Goal: Task Accomplishment & Management: Use online tool/utility

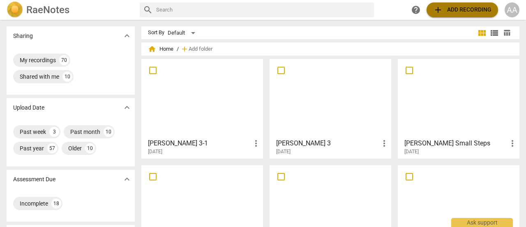
click at [452, 11] on span "add Add recording" at bounding box center [462, 10] width 58 height 10
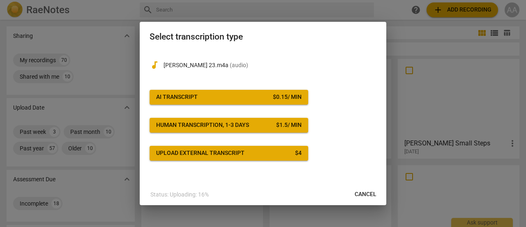
click at [199, 102] on button "AI Transcript $ 0.15 / min" at bounding box center [229, 97] width 159 height 15
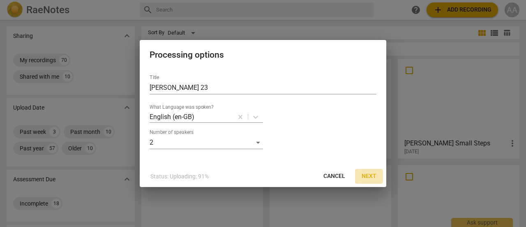
click at [367, 174] on span "Next" at bounding box center [369, 176] width 15 height 8
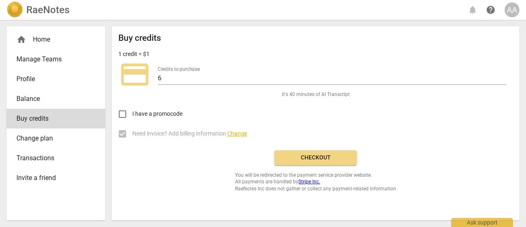
click at [323, 158] on span "Checkout" at bounding box center [315, 157] width 69 height 8
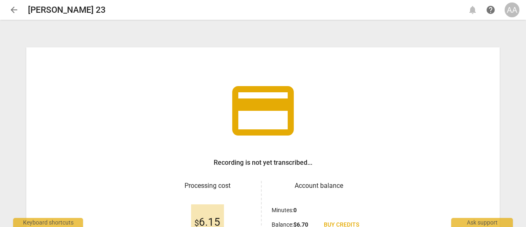
scroll to position [97, 0]
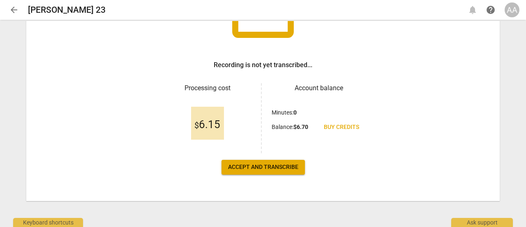
click at [282, 166] on span "Accept and transcribe" at bounding box center [263, 167] width 70 height 8
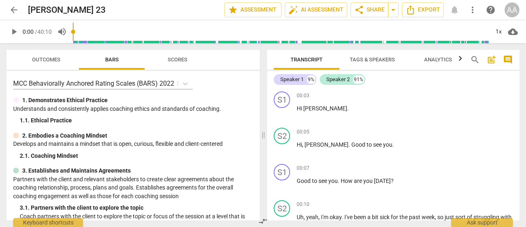
click at [435, 60] on span "Analytics" at bounding box center [438, 59] width 28 height 6
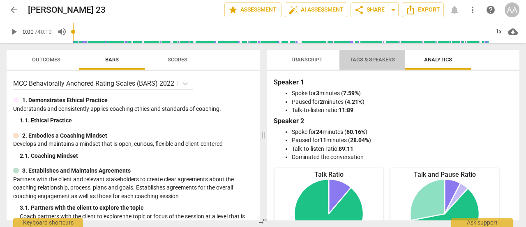
click at [375, 61] on span "Tags & Speakers" at bounding box center [372, 59] width 45 height 6
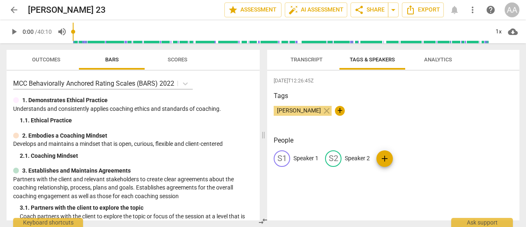
click at [308, 154] on p "Speaker 1" at bounding box center [306, 158] width 25 height 9
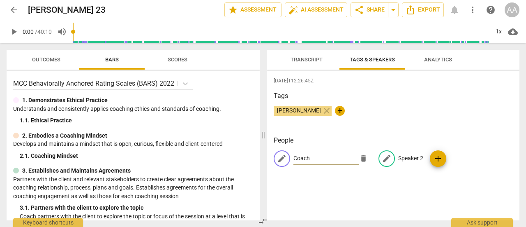
type input "Coach"
click at [410, 156] on p "Speaker 2" at bounding box center [410, 158] width 25 height 9
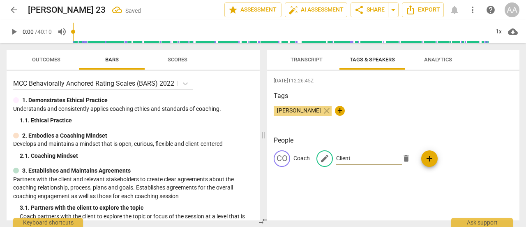
type input "Client"
click at [407, 185] on div "2025-10-01T12:26:45Z Tags Angelica Adamski close + People CO Coach edit Client …" at bounding box center [393, 145] width 252 height 149
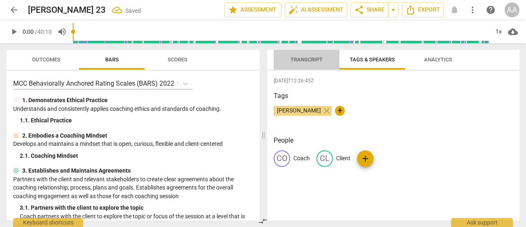
click at [310, 61] on span "Transcript" at bounding box center [307, 59] width 32 height 6
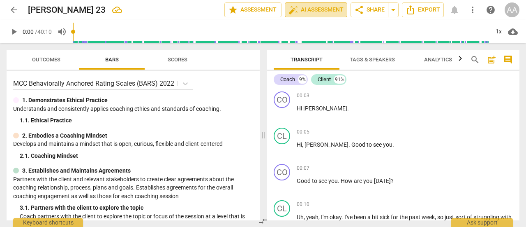
click at [313, 10] on span "auto_fix_high AI Assessment" at bounding box center [316, 10] width 55 height 10
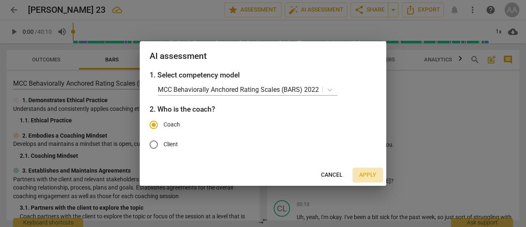
click at [368, 175] on span "Apply" at bounding box center [367, 175] width 17 height 8
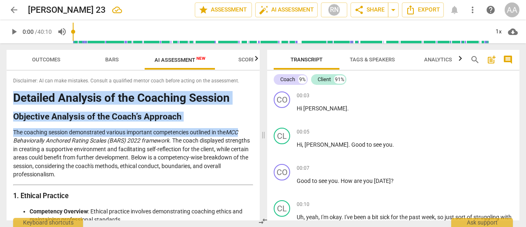
drag, startPoint x: 260, startPoint y: 76, endPoint x: 261, endPoint y: 125, distance: 48.9
click at [261, 125] on div "Outcomes Bars AI Assessment New Scores Disclaimer: AI can make mistakes. Consul…" at bounding box center [131, 134] width 263 height 183
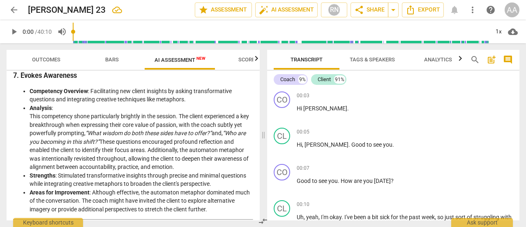
scroll to position [991, 0]
click at [56, 60] on span "Outcomes" at bounding box center [46, 59] width 28 height 6
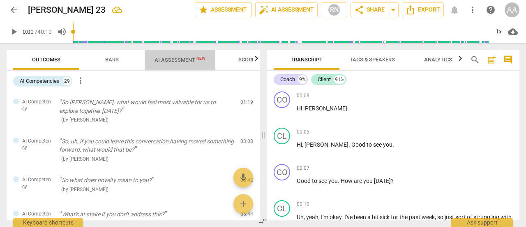
click at [184, 62] on span "AI Assessment New" at bounding box center [180, 60] width 51 height 6
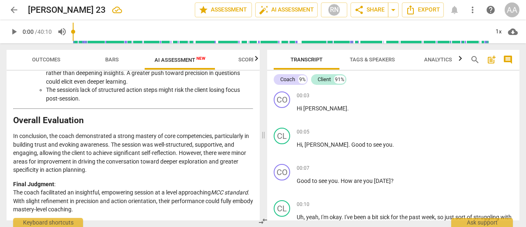
scroll to position [1401, 0]
click at [10, 11] on span "arrow_back" at bounding box center [14, 10] width 10 height 10
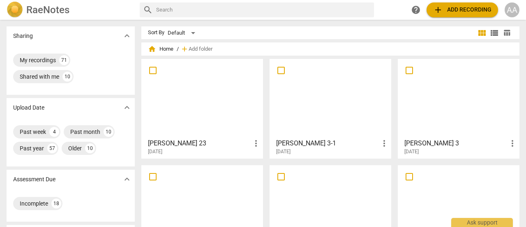
click at [231, 105] on div at bounding box center [202, 98] width 116 height 73
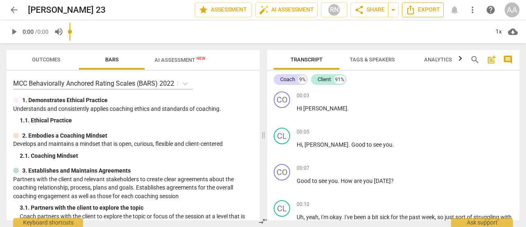
click at [431, 13] on span "Export" at bounding box center [423, 10] width 35 height 10
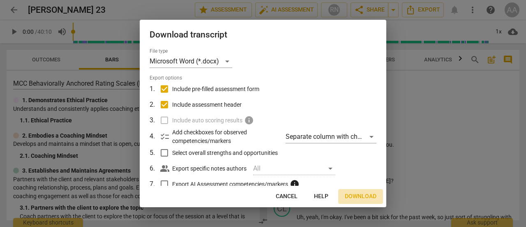
click at [367, 194] on span "Download" at bounding box center [361, 196] width 32 height 8
